Goal: Transaction & Acquisition: Purchase product/service

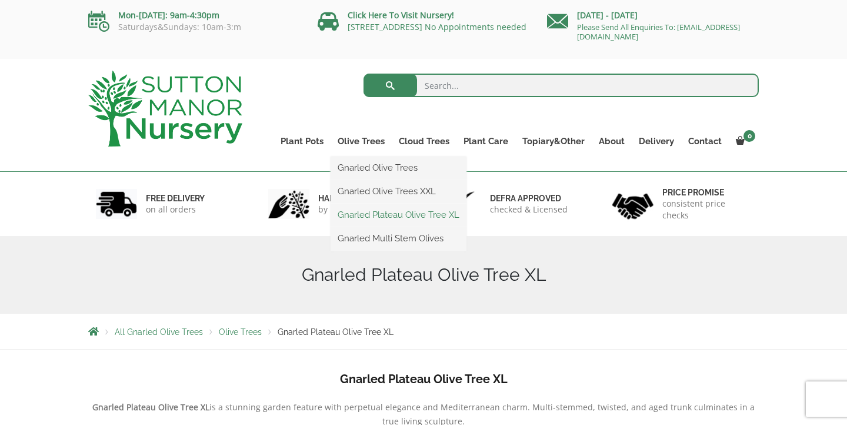
click at [387, 216] on link "Gnarled Plateau Olive Tree XL" at bounding box center [399, 215] width 136 height 18
click at [392, 165] on link "Gnarled Olive Trees" at bounding box center [399, 168] width 136 height 18
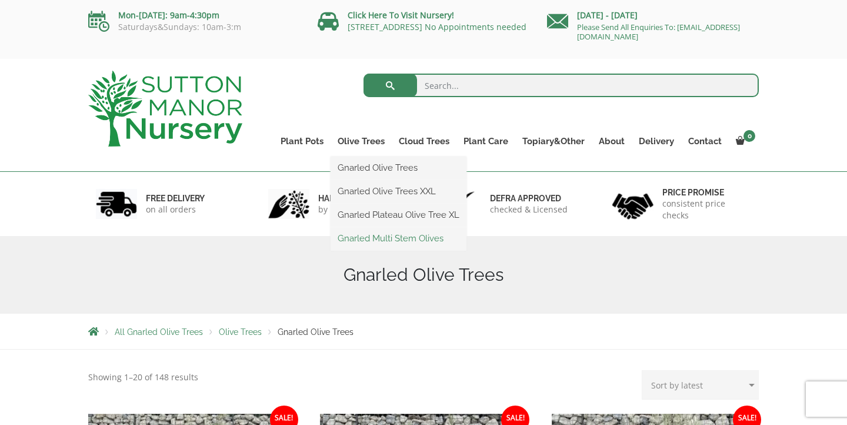
click at [381, 235] on link "Gnarled Multi Stem Olives" at bounding box center [399, 238] width 136 height 18
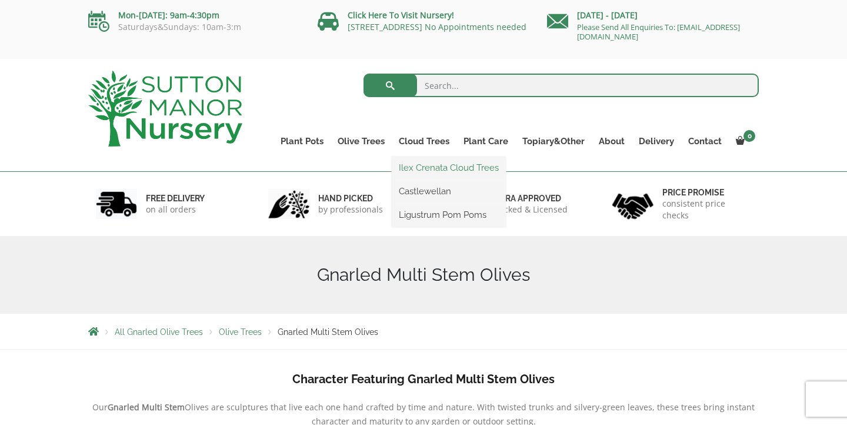
click at [442, 163] on link "Ilex Crenata Cloud Trees" at bounding box center [449, 168] width 114 height 18
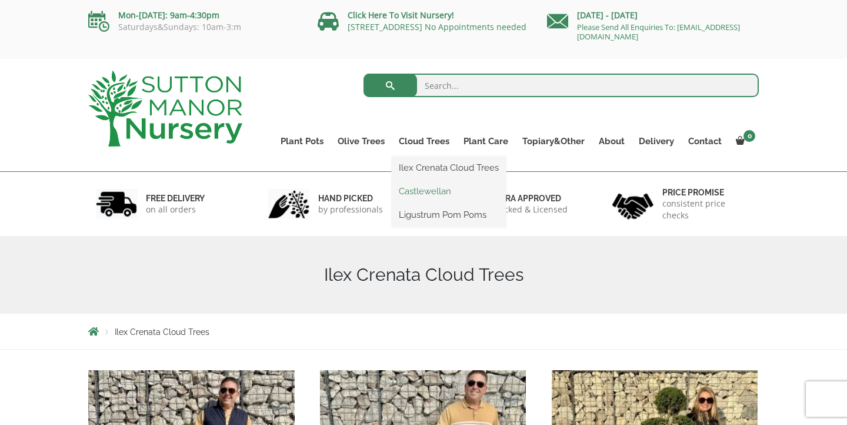
click at [425, 197] on link "Castlewellan" at bounding box center [449, 191] width 114 height 18
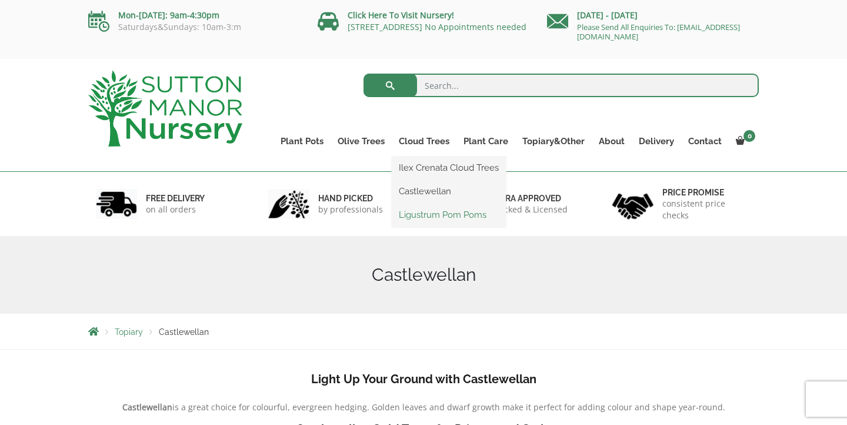
click at [438, 213] on link "Ligustrum Pom Poms" at bounding box center [449, 215] width 114 height 18
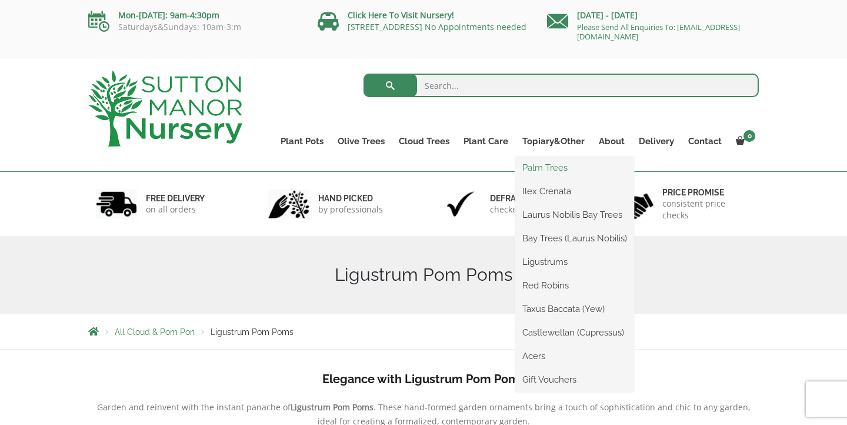
click at [553, 169] on link "Palm Trees" at bounding box center [574, 168] width 119 height 18
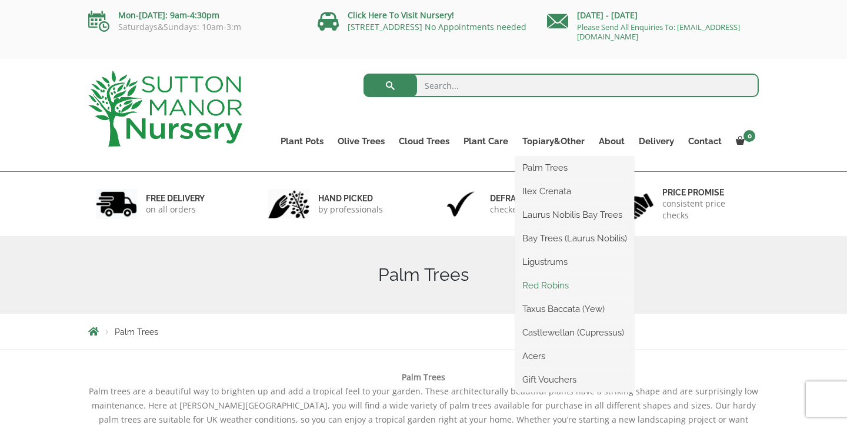
click at [553, 291] on link "Red Robins" at bounding box center [574, 285] width 119 height 18
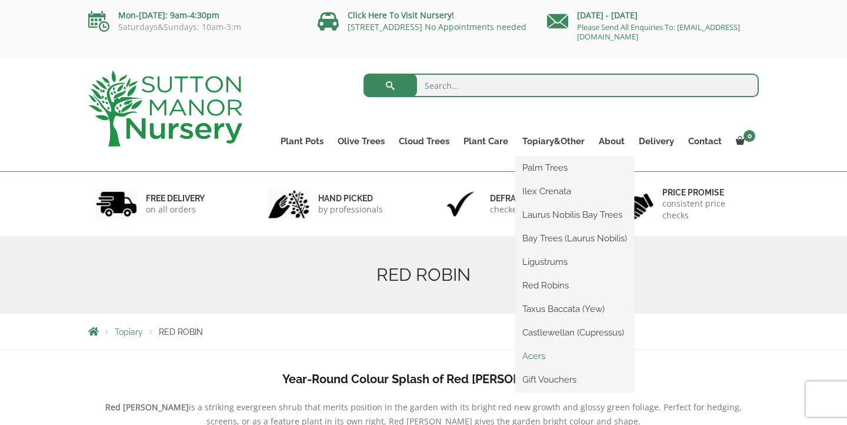
click at [538, 359] on link "Acers" at bounding box center [574, 356] width 119 height 18
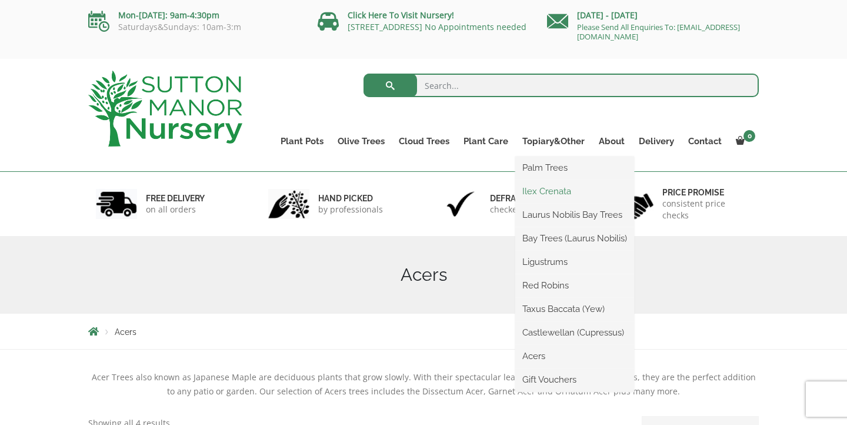
click at [558, 190] on link "Ilex Crenata" at bounding box center [574, 191] width 119 height 18
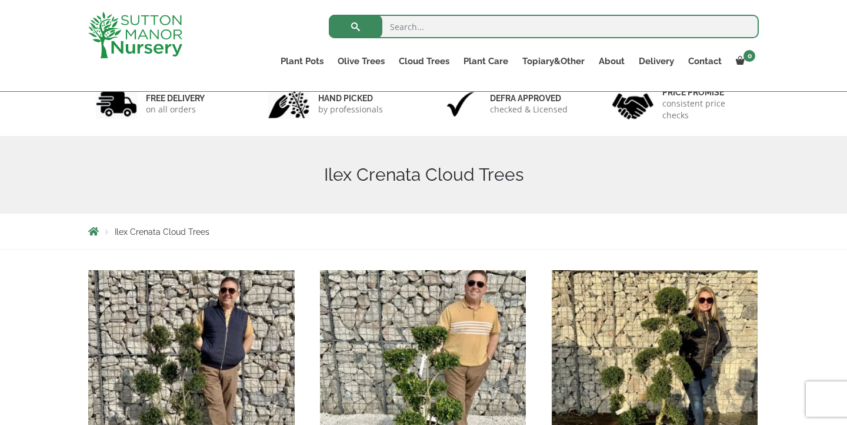
scroll to position [46, 0]
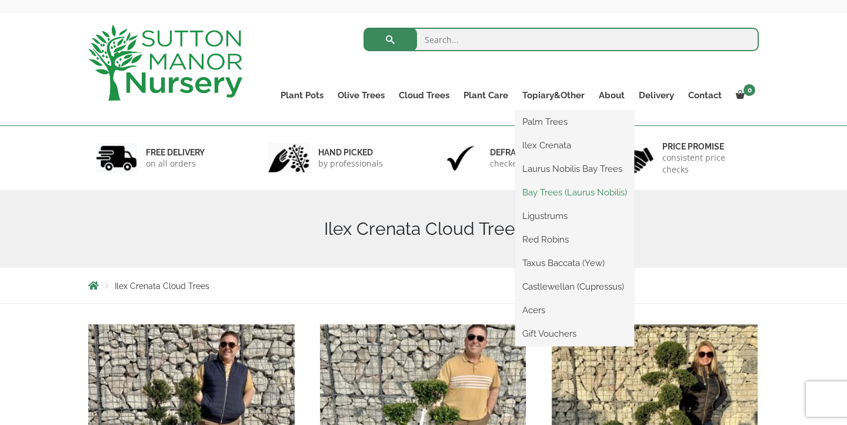
click at [566, 191] on link "Bay Trees (Laurus Nobilis)" at bounding box center [574, 192] width 119 height 18
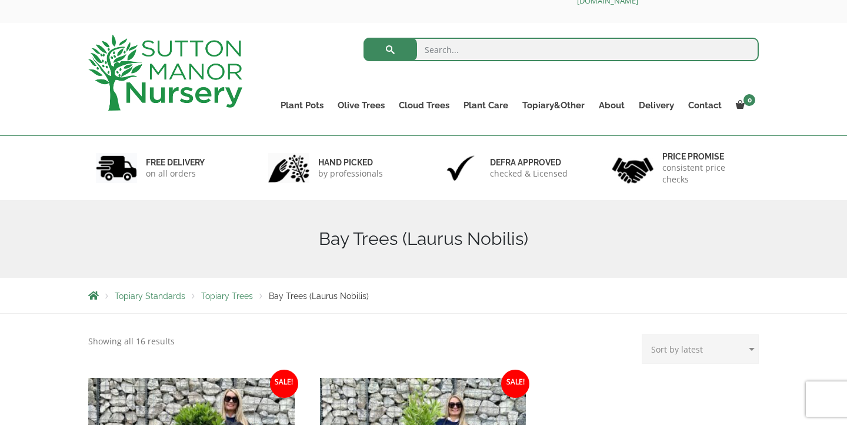
scroll to position [35, 0]
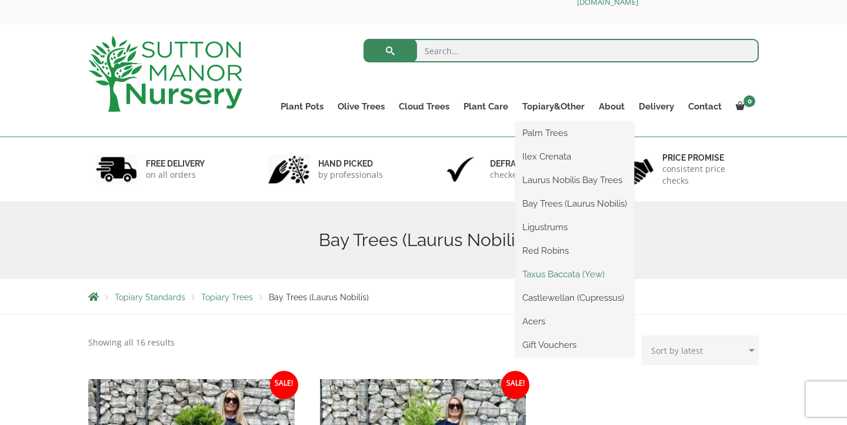
click at [564, 268] on link "Taxus Baccata (Yew)" at bounding box center [574, 274] width 119 height 18
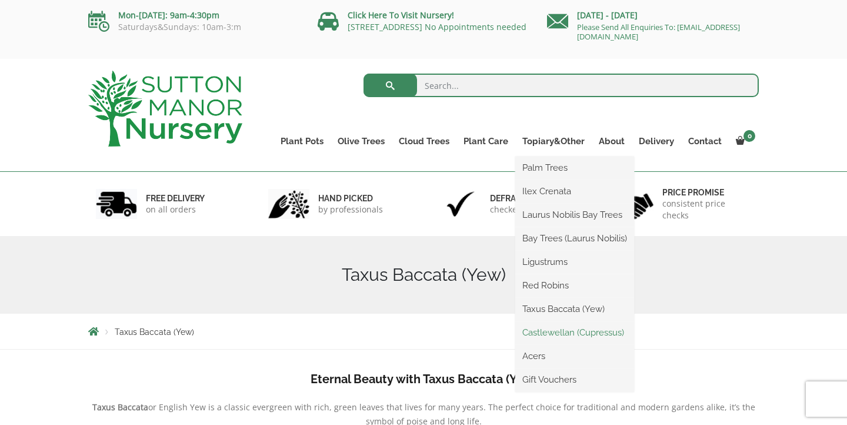
click at [569, 328] on link "Castlewellan (Cupressus)" at bounding box center [574, 332] width 119 height 18
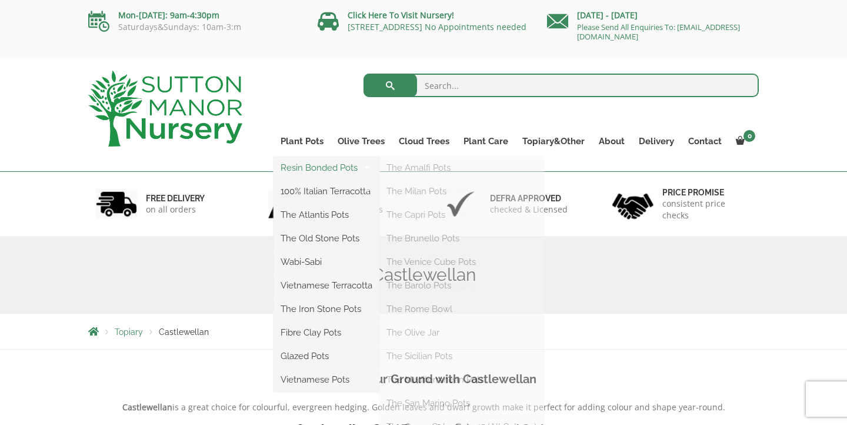
click at [301, 165] on link "Resin Bonded Pots" at bounding box center [326, 168] width 106 height 18
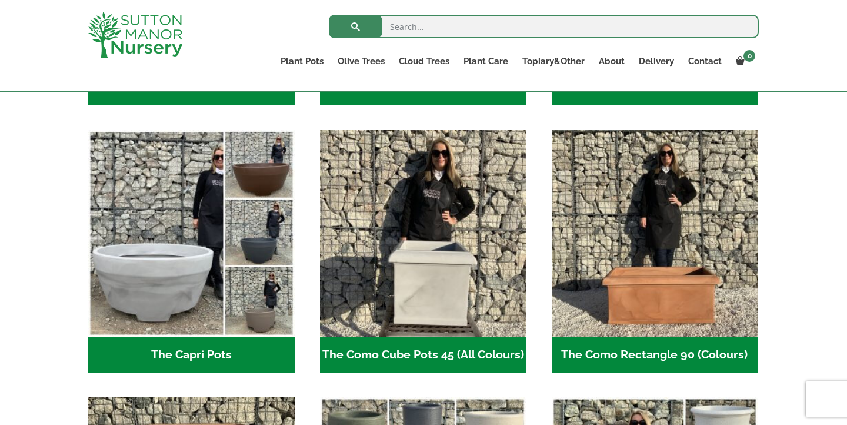
scroll to position [545, 0]
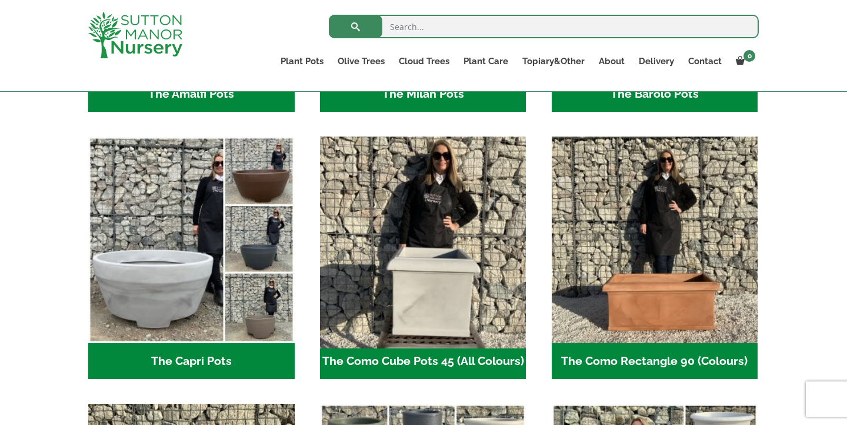
click at [445, 195] on img "Visit product category The Como Cube Pots 45 (All Colours)" at bounding box center [423, 240] width 216 height 216
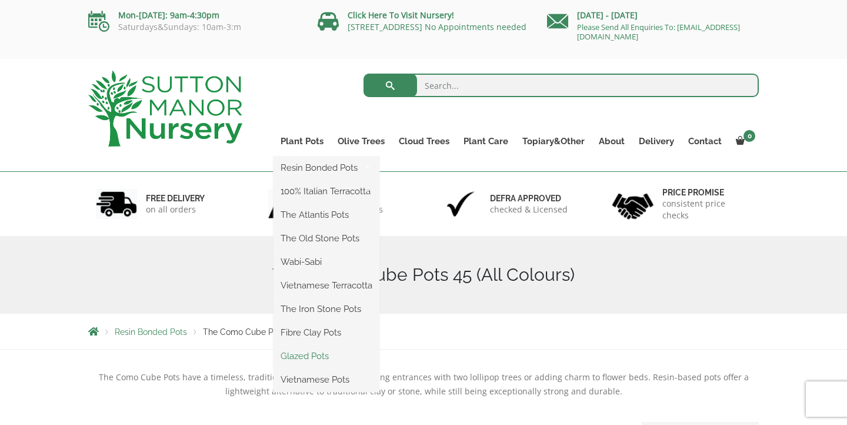
click at [306, 353] on link "Glazed Pots" at bounding box center [326, 356] width 106 height 18
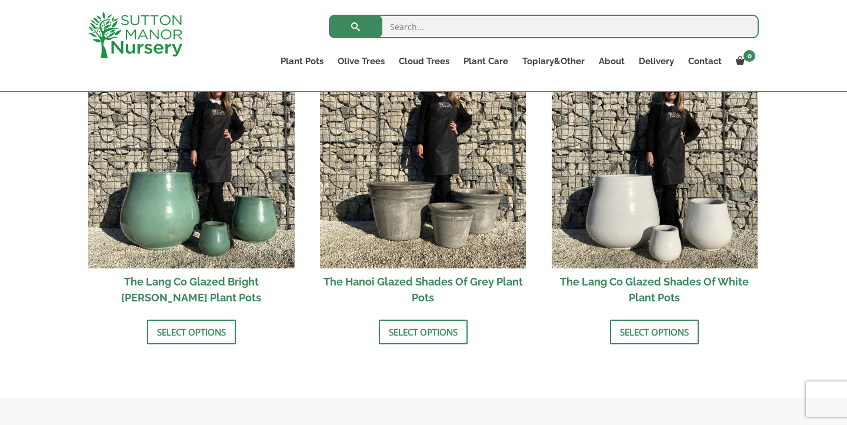
scroll to position [1251, 0]
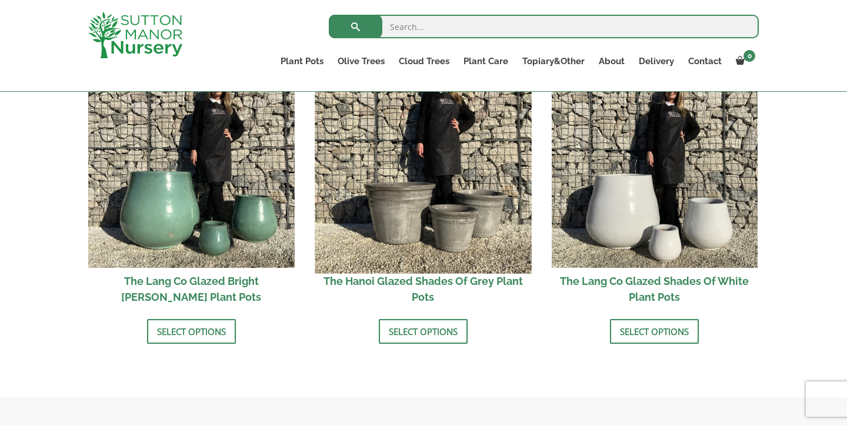
click at [419, 169] on img at bounding box center [423, 164] width 216 height 216
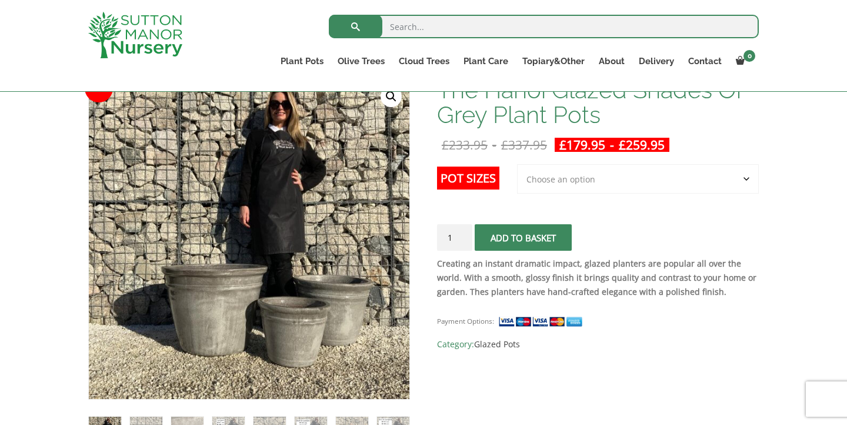
scroll to position [202, 0]
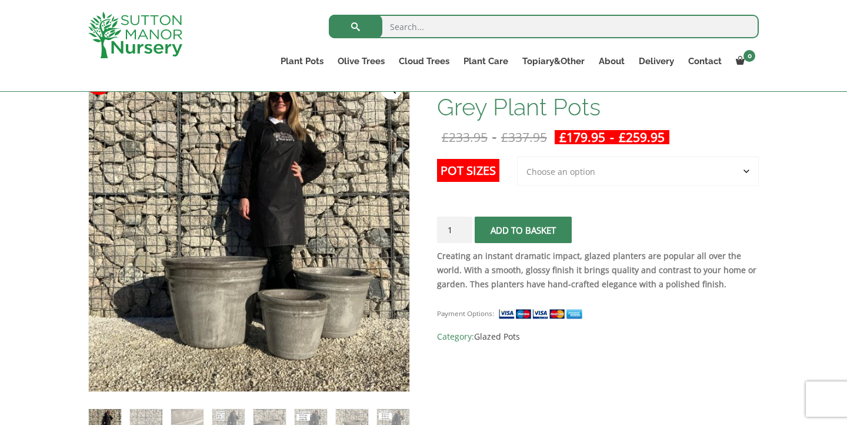
click at [636, 183] on select "Choose an option 3rd to Largest Pot In The Picture 2nd to Largest Pot In The Pi…" at bounding box center [638, 170] width 242 height 29
click at [518, 156] on select "Choose an option 3rd to Largest Pot In The Picture 2nd to Largest Pot In The Pi…" at bounding box center [638, 170] width 242 height 29
select select "3rd to Largest Pot In The Picture"
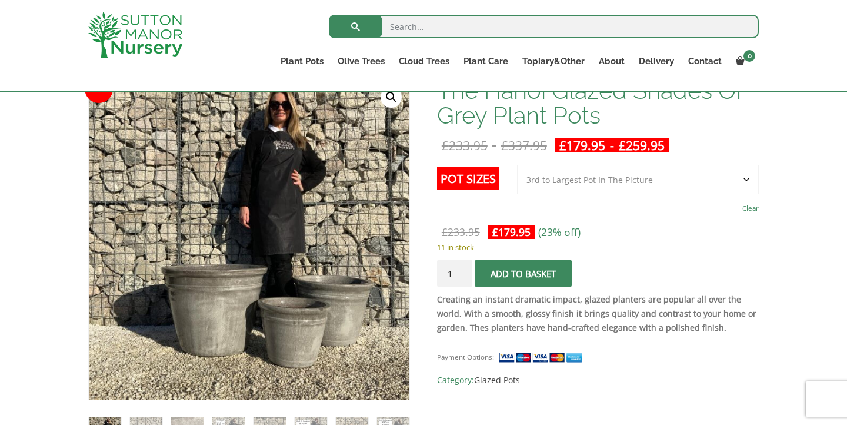
scroll to position [178, 0]
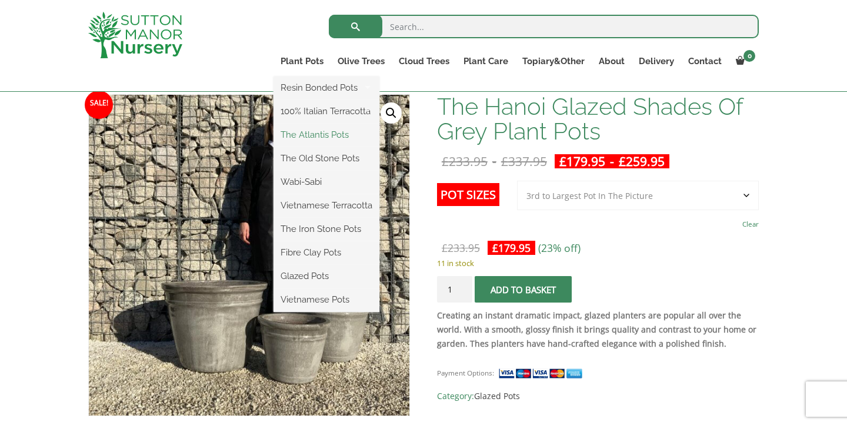
click at [336, 135] on link "The Atlantis Pots" at bounding box center [326, 135] width 106 height 18
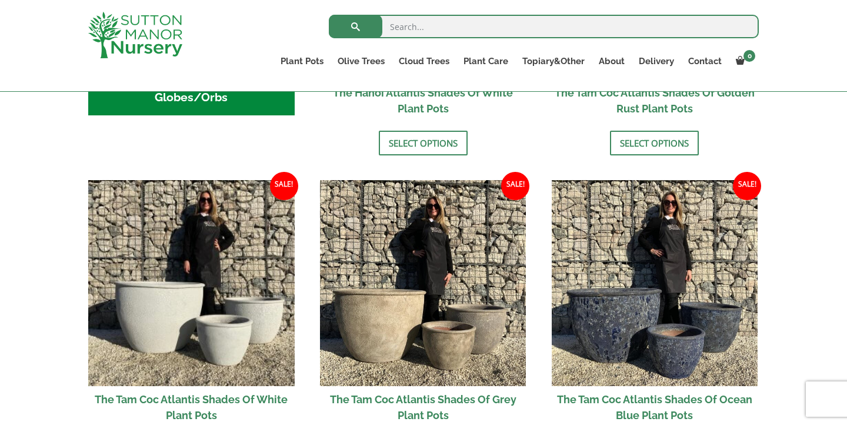
scroll to position [715, 0]
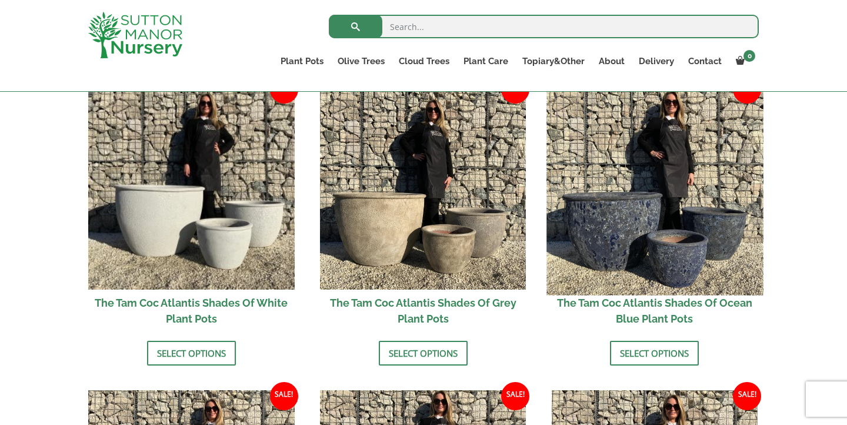
click at [609, 221] on img at bounding box center [654, 186] width 216 height 216
